Goal: Task Accomplishment & Management: Use online tool/utility

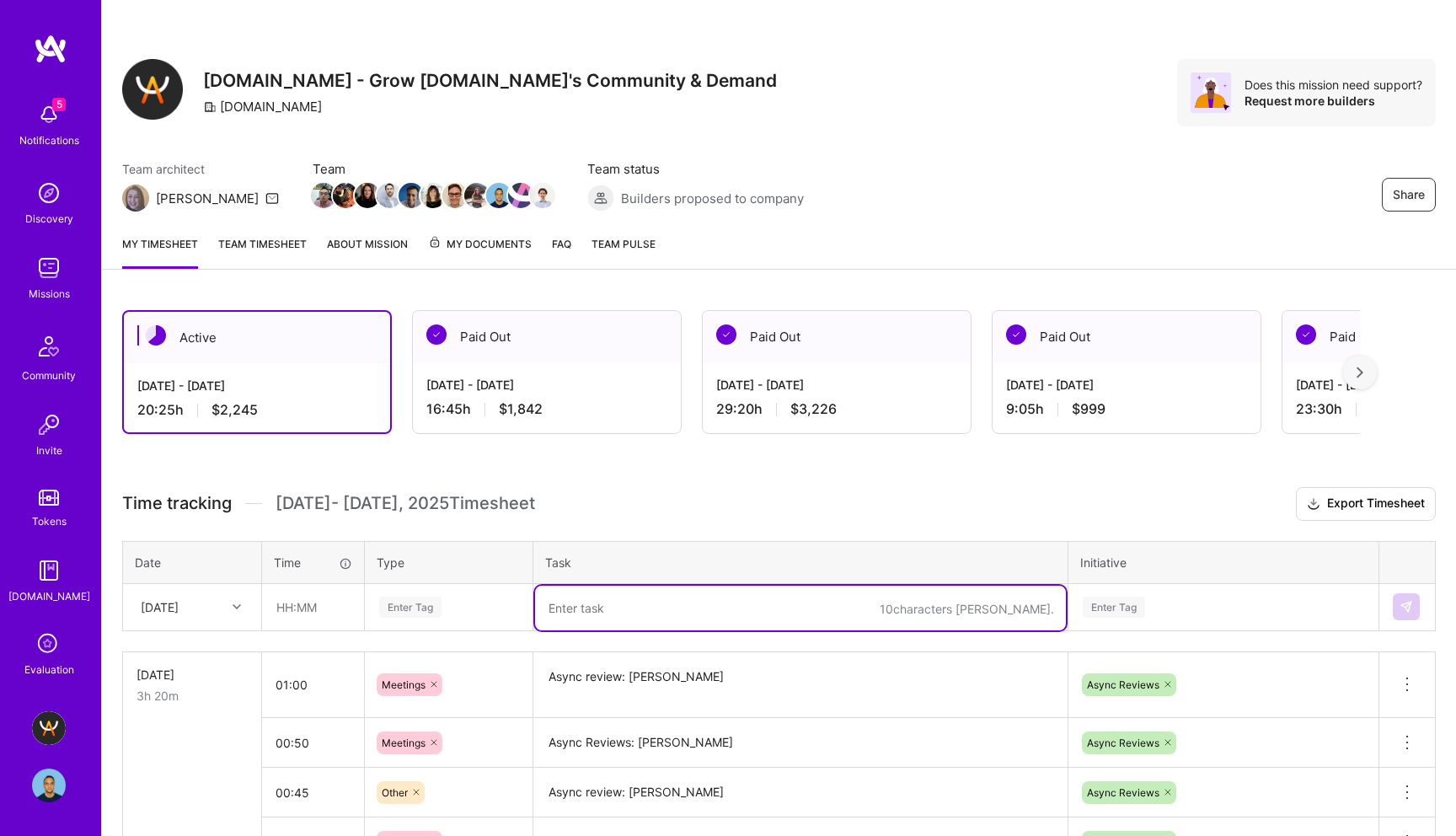
click at [636, 586] on textarea at bounding box center [800, 608] width 531 height 44
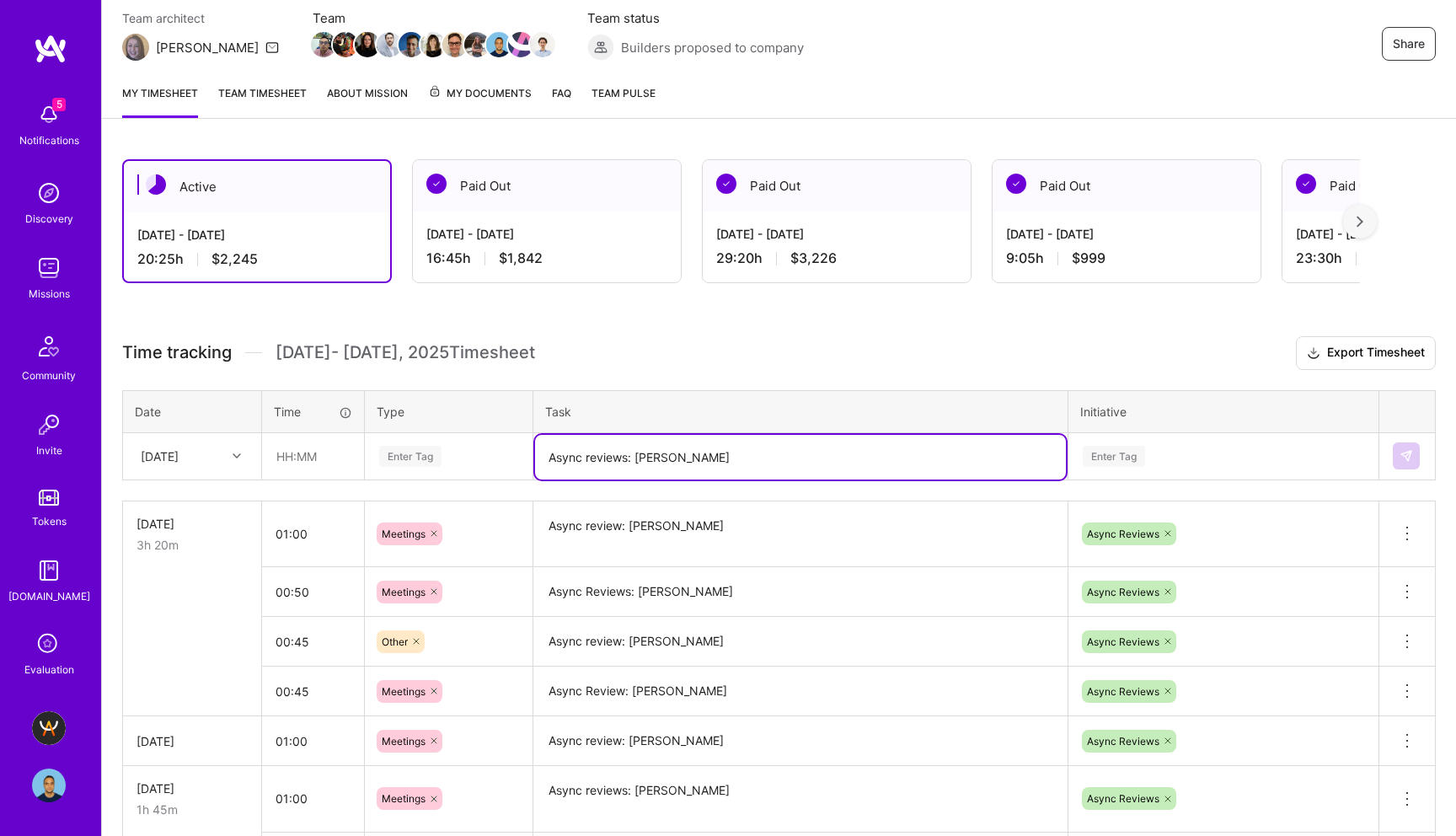
type textarea "Async reviews: [PERSON_NAME]"
click at [1097, 459] on div "Enter Tag" at bounding box center [1113, 456] width 62 height 26
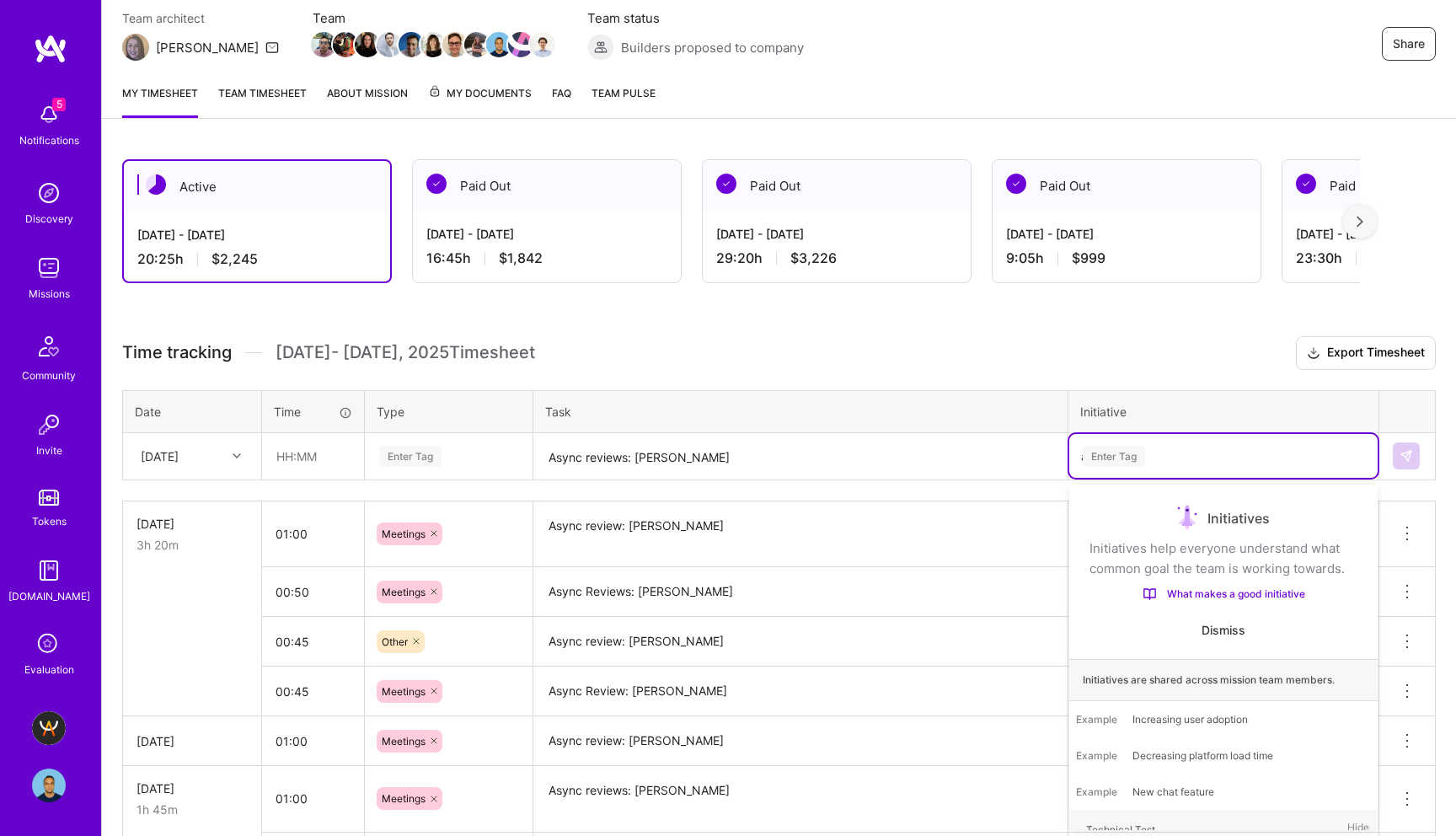
scroll to position [0, 0]
type input "as"
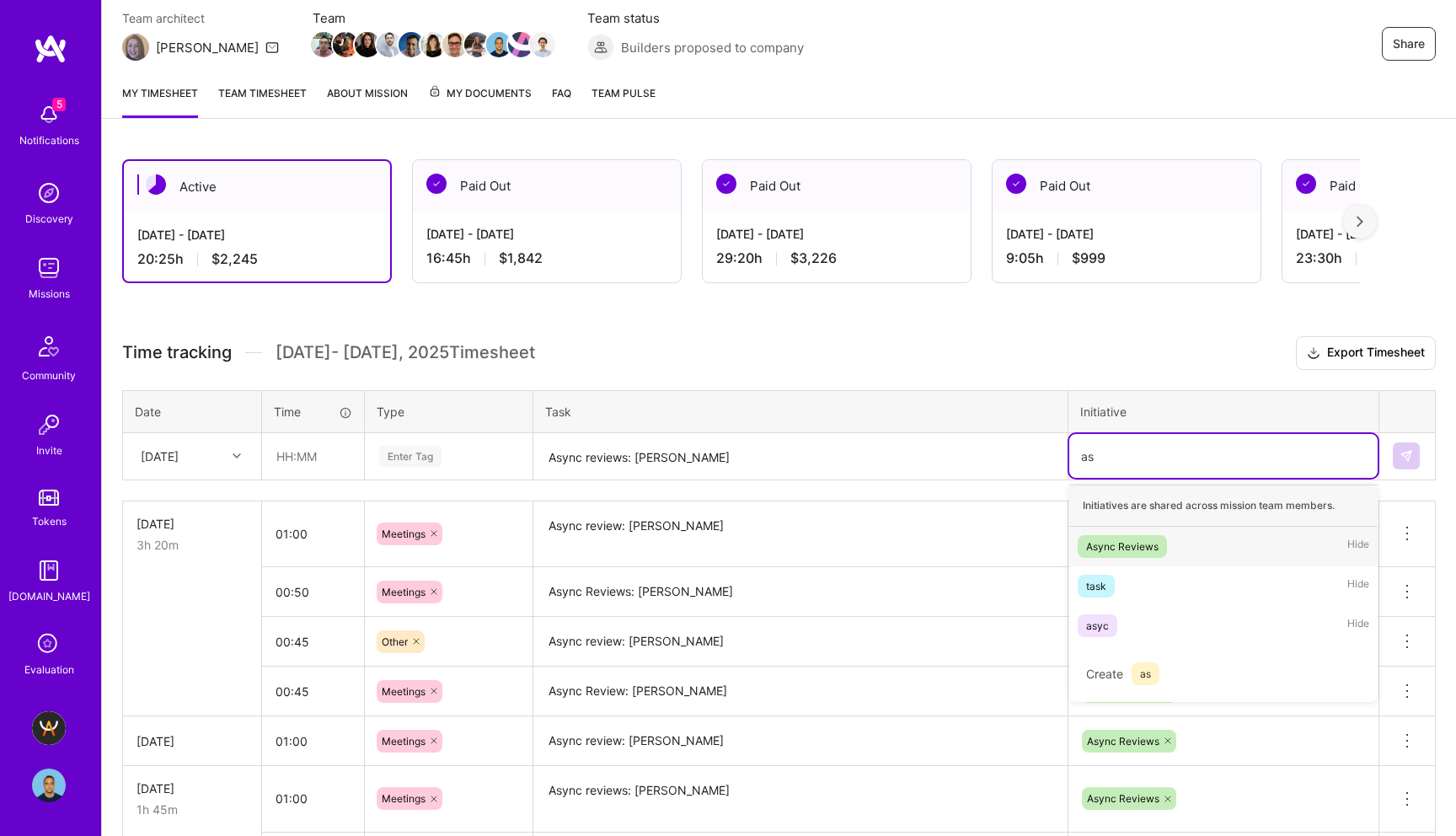
click at [1108, 551] on div "Async Reviews" at bounding box center [1122, 546] width 72 height 18
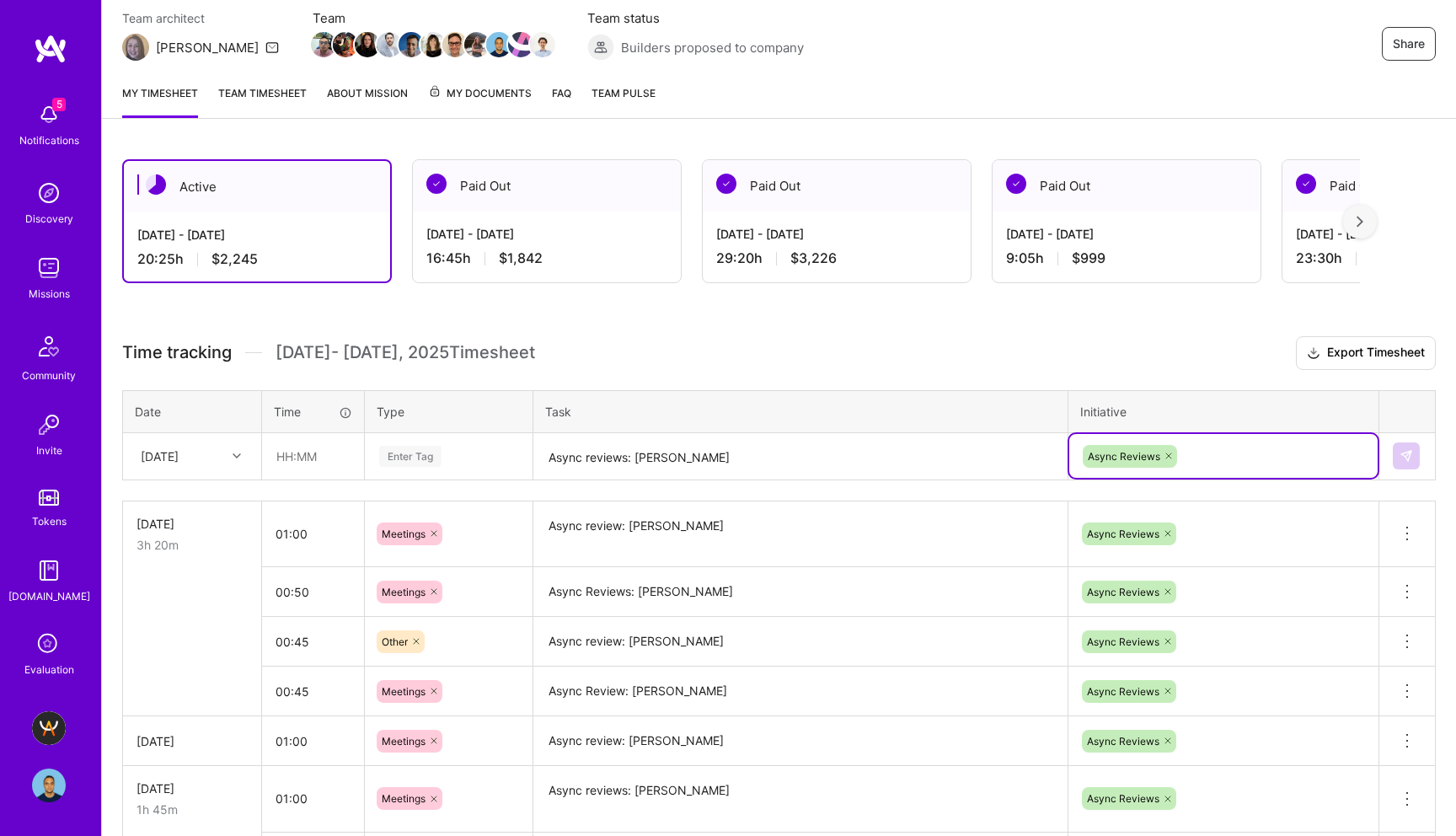
click at [411, 460] on div "Enter Tag" at bounding box center [410, 456] width 62 height 26
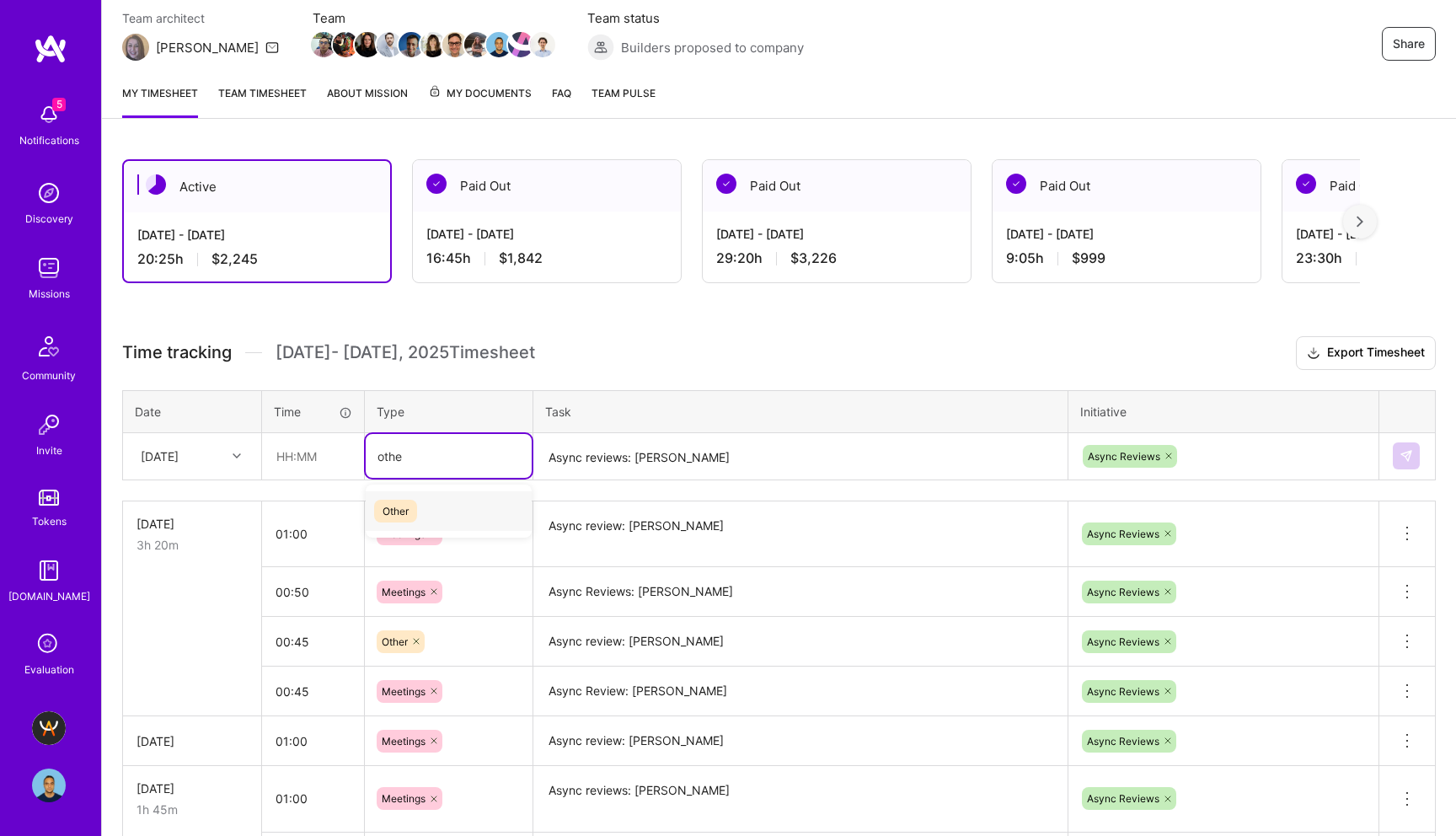
type input "other"
click at [407, 507] on span "Other" at bounding box center [396, 511] width 43 height 23
click at [287, 462] on input "text" at bounding box center [313, 456] width 100 height 44
type input "00:45"
click at [656, 364] on h3 "Time tracking [DATE] - [DATE] Timesheet Export Timesheet" at bounding box center [779, 353] width 1314 height 33
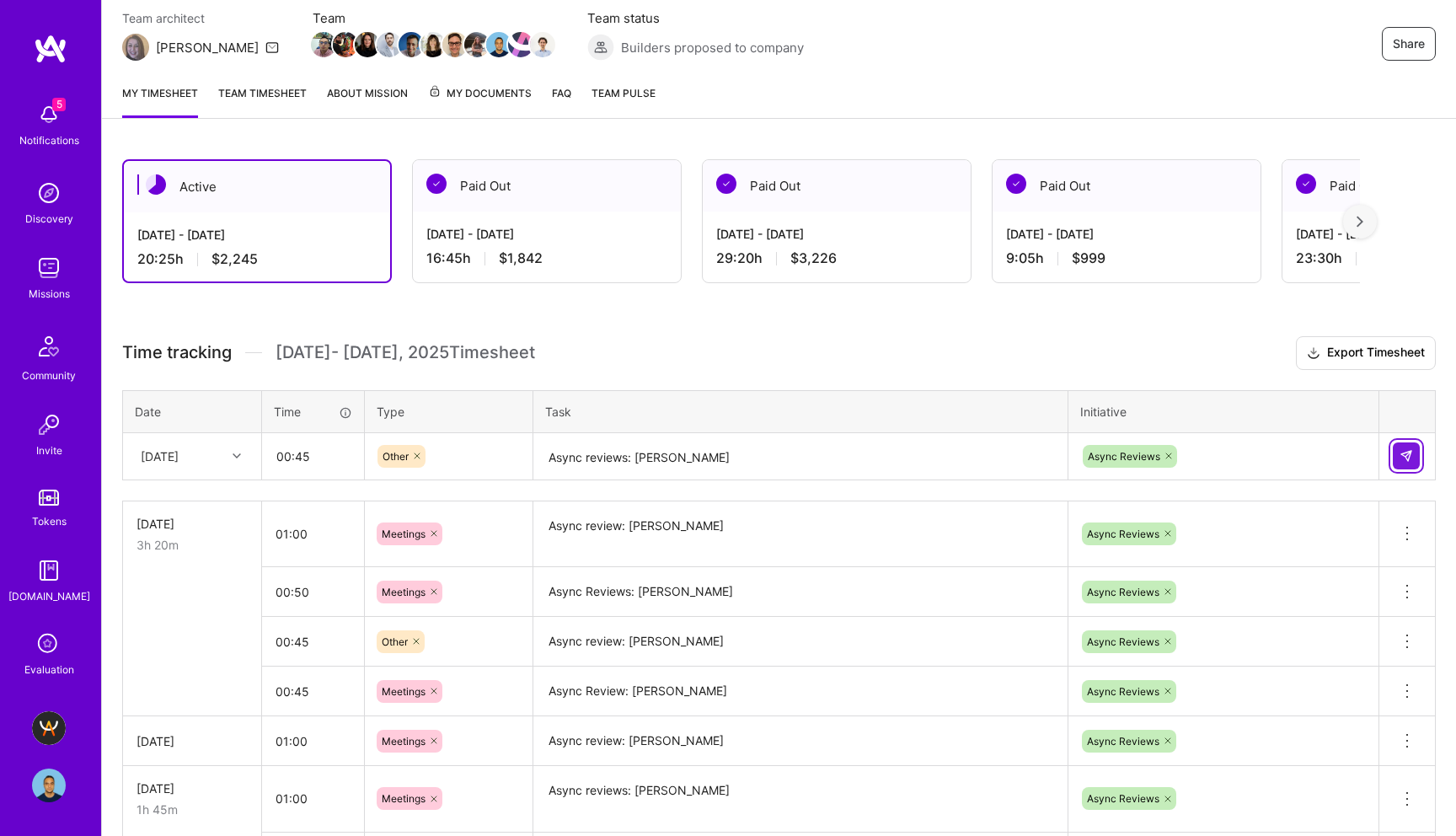
click at [1401, 452] on img at bounding box center [1406, 456] width 14 height 14
